Goal: Information Seeking & Learning: Find specific fact

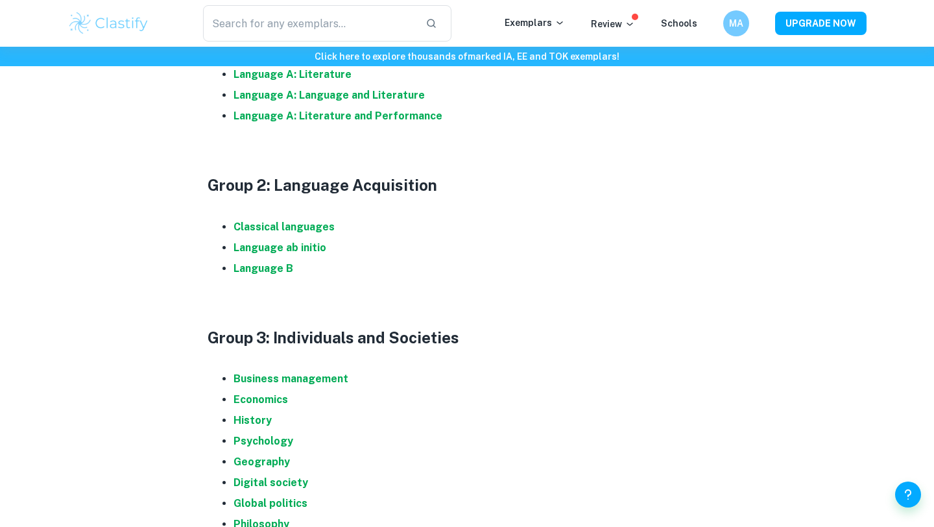
scroll to position [778, 0]
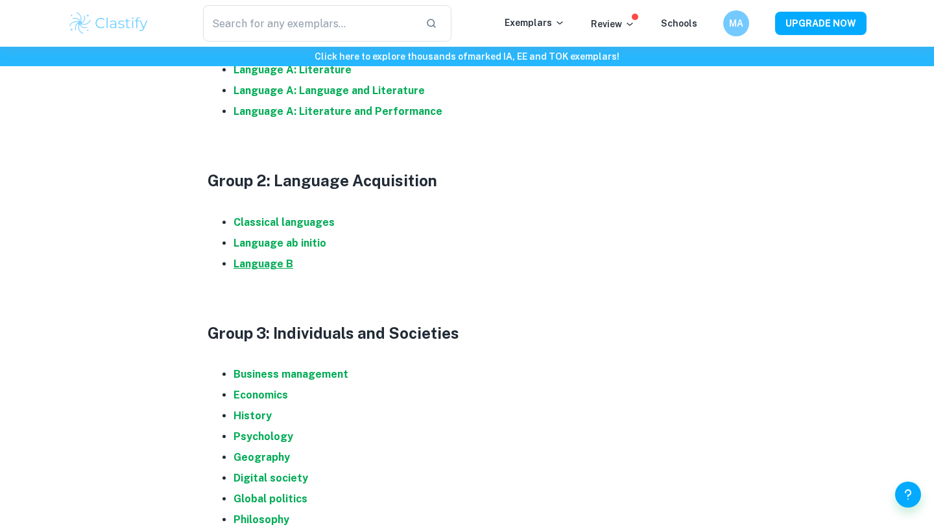
click at [275, 257] on strong "Language B" at bounding box center [263, 263] width 60 height 12
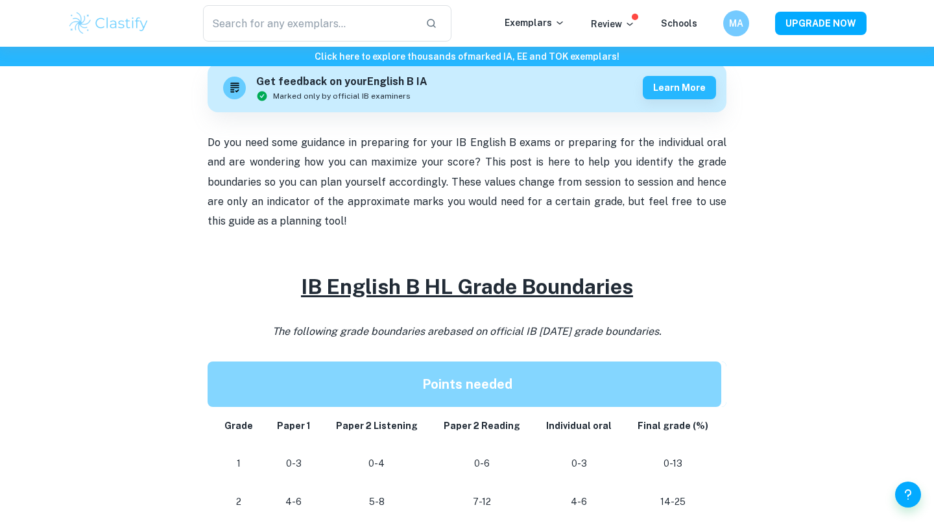
scroll to position [371, 0]
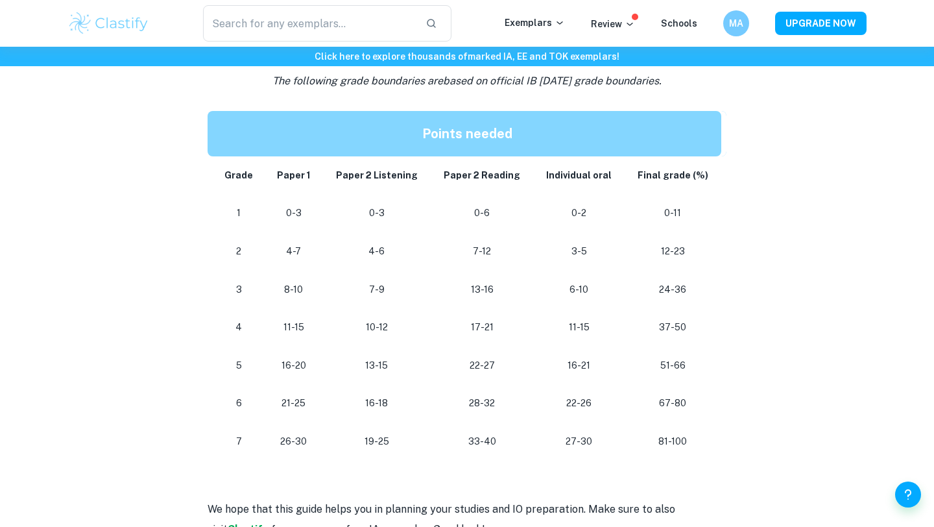
scroll to position [1142, 0]
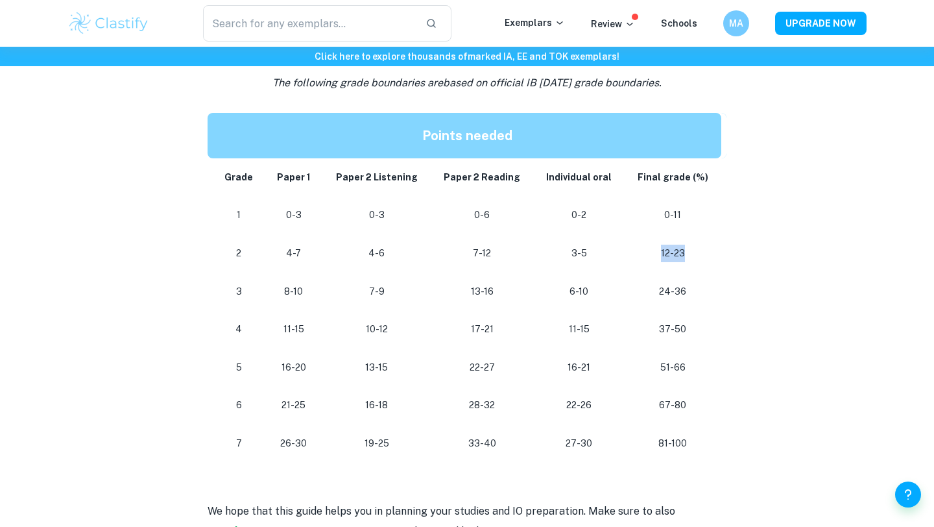
drag, startPoint x: 662, startPoint y: 256, endPoint x: 706, endPoint y: 256, distance: 44.8
click at [706, 256] on p "12-23" at bounding box center [673, 254] width 76 height 18
click at [664, 329] on p "37-50" at bounding box center [673, 329] width 76 height 18
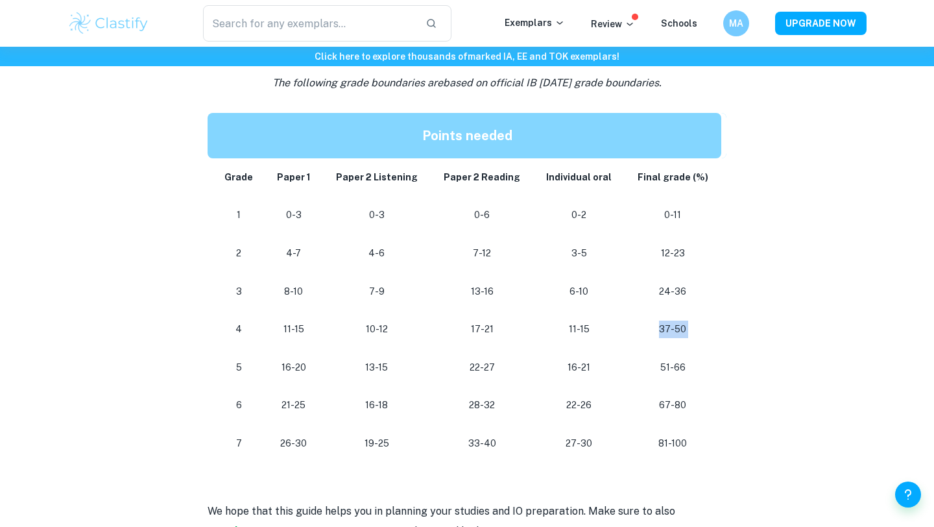
click at [664, 329] on p "37-50" at bounding box center [673, 329] width 76 height 18
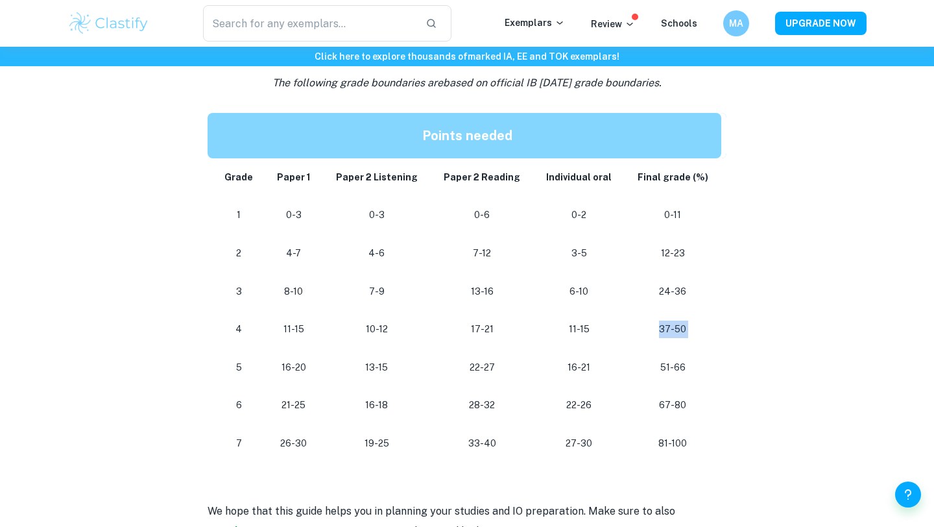
click at [664, 329] on p "37-50" at bounding box center [673, 329] width 76 height 18
click at [669, 331] on p "37-50" at bounding box center [673, 329] width 76 height 18
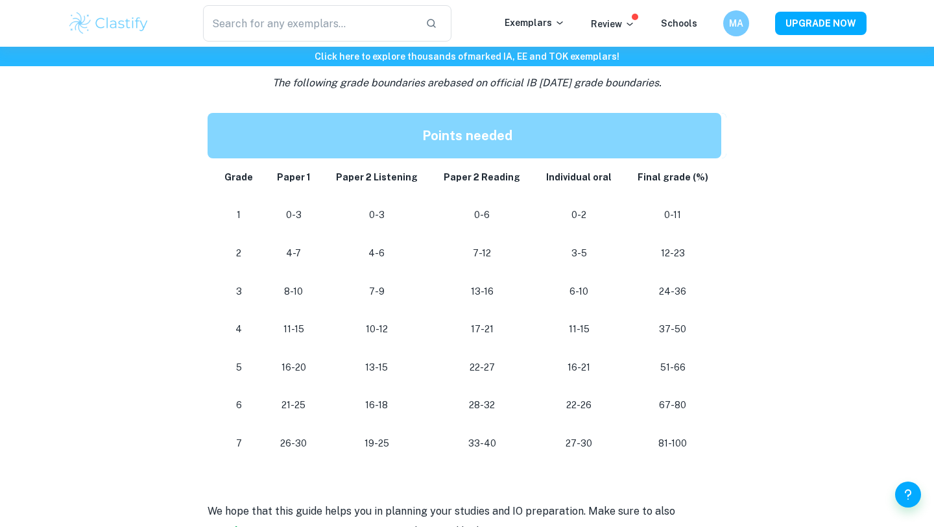
click at [678, 331] on p "37-50" at bounding box center [673, 329] width 76 height 18
click at [669, 363] on p "51-66" at bounding box center [673, 368] width 76 height 18
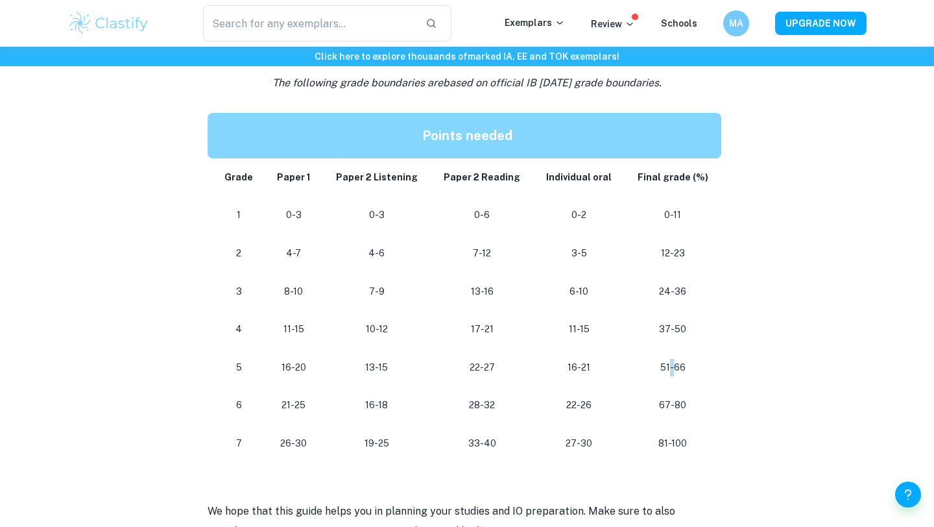
click at [669, 363] on p "51-66" at bounding box center [673, 368] width 76 height 18
click at [678, 388] on td "67-80" at bounding box center [676, 405] width 102 height 38
click at [674, 406] on p "67-80" at bounding box center [673, 405] width 76 height 18
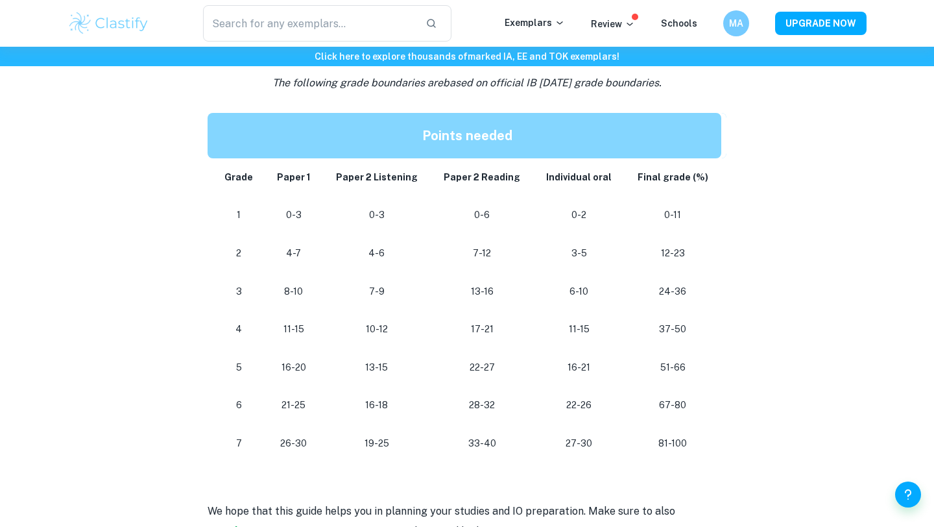
click at [673, 353] on td "51-66" at bounding box center [676, 367] width 102 height 38
click at [673, 366] on p "51-66" at bounding box center [673, 368] width 76 height 18
click at [673, 412] on p "67-80" at bounding box center [673, 405] width 76 height 18
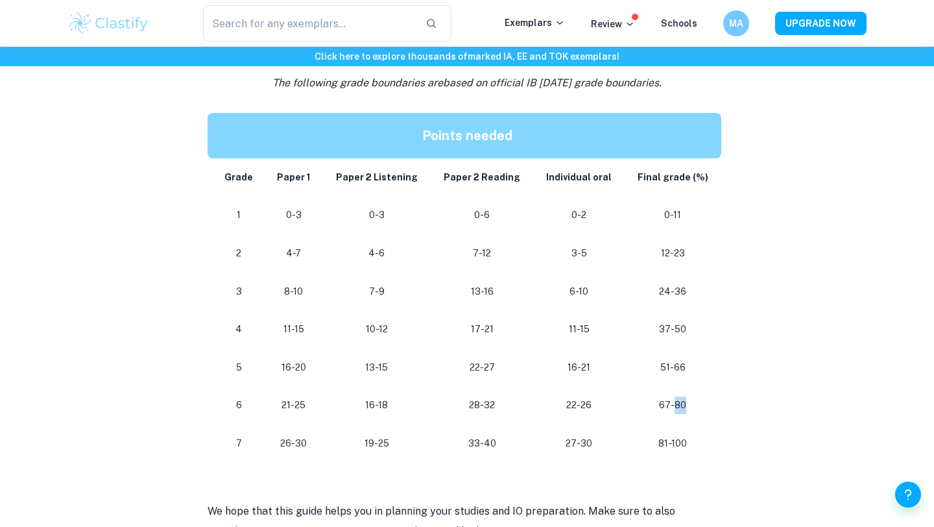
click at [673, 412] on p "67-80" at bounding box center [673, 405] width 76 height 18
click at [673, 403] on p "67-80" at bounding box center [673, 405] width 76 height 18
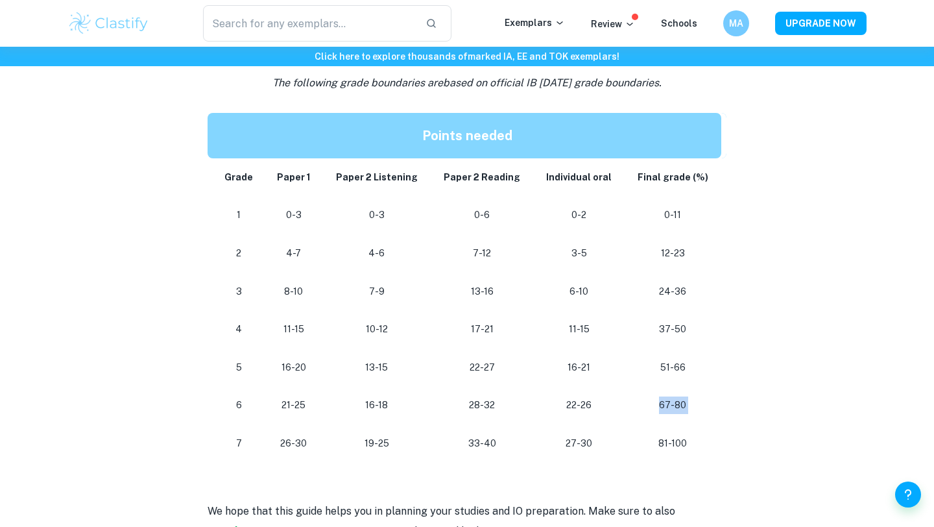
click at [673, 403] on p "67-80" at bounding box center [673, 405] width 76 height 18
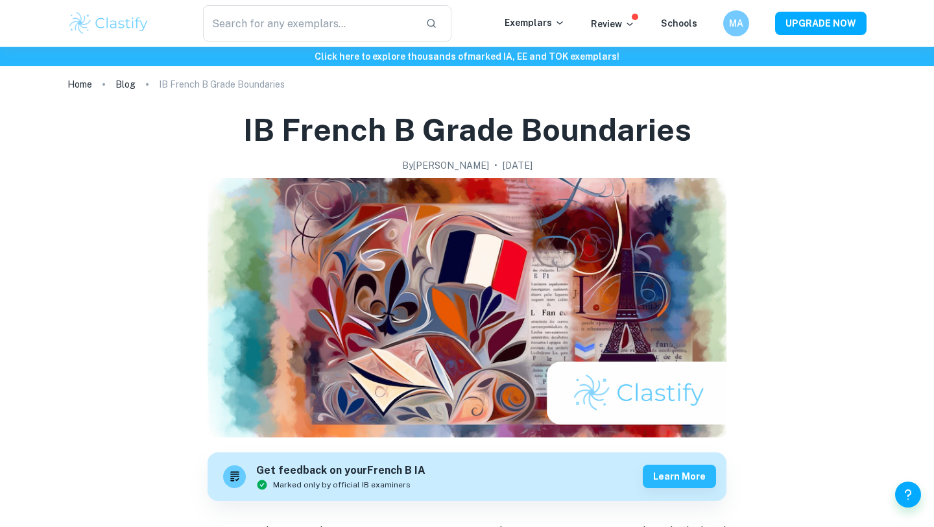
scroll to position [5, 0]
